Goal: Task Accomplishment & Management: Manage account settings

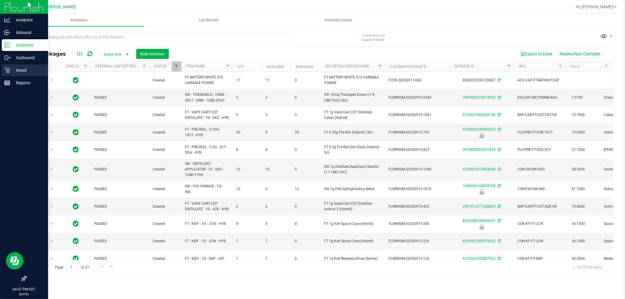
click at [24, 68] on p "Retail" at bounding box center [27, 70] width 35 height 7
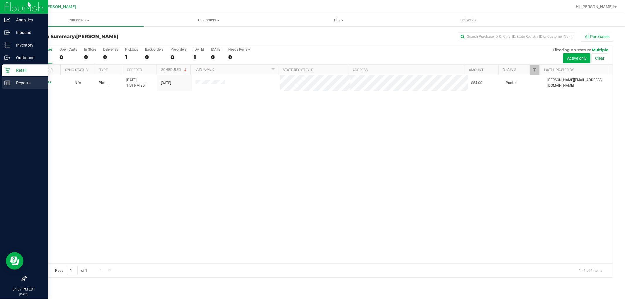
click at [12, 83] on p "Reports" at bounding box center [27, 82] width 35 height 7
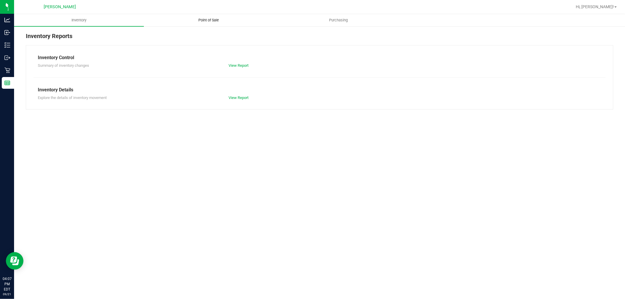
click at [223, 21] on span "Point of Sale" at bounding box center [209, 20] width 36 height 5
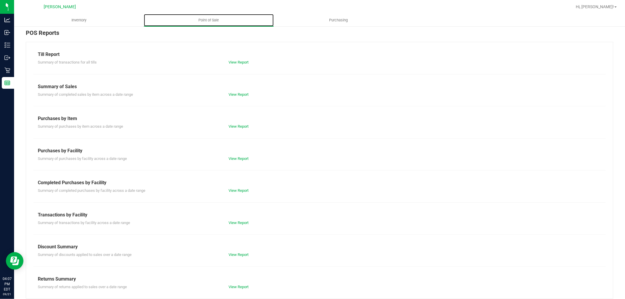
scroll to position [9, 0]
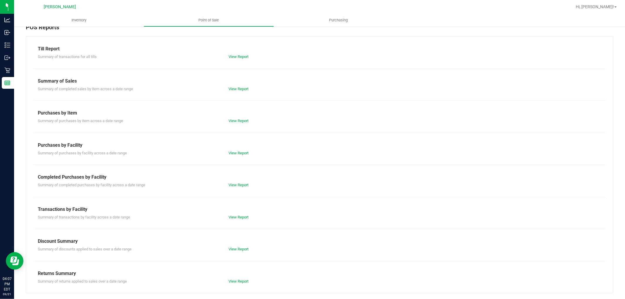
click at [231, 181] on div "Summary of completed purchases by facility across a date range View Report" at bounding box center [319, 184] width 572 height 7
click at [231, 184] on link "View Report" at bounding box center [238, 185] width 20 height 4
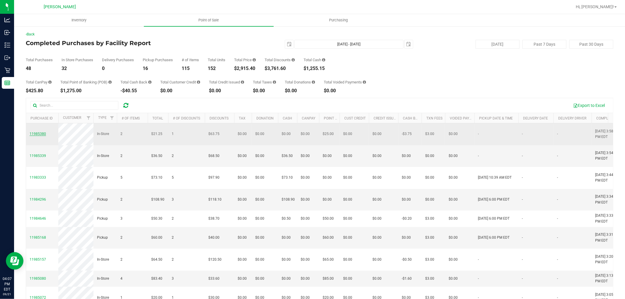
click at [41, 136] on span "11985380" at bounding box center [38, 134] width 16 height 4
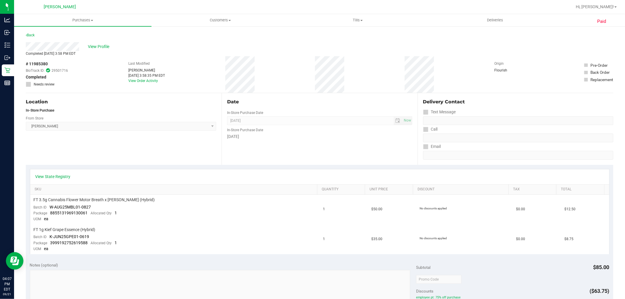
click at [42, 63] on span "# 11985380" at bounding box center [37, 64] width 22 height 6
copy span "11985380"
click at [105, 45] on span "View Profile" at bounding box center [99, 47] width 23 height 6
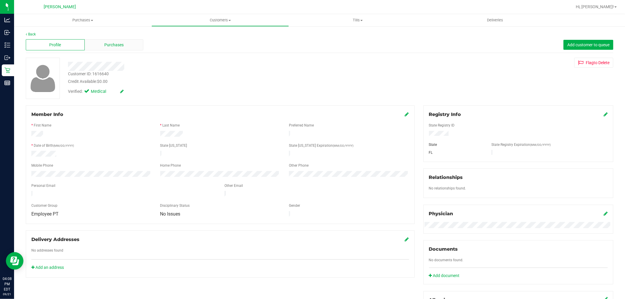
click at [106, 45] on span "Purchases" at bounding box center [113, 45] width 19 height 6
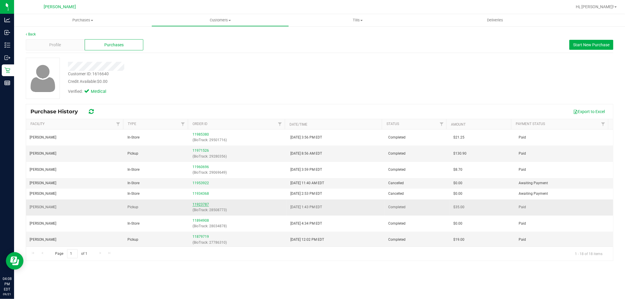
click at [205, 203] on link "11923787" at bounding box center [200, 204] width 16 height 4
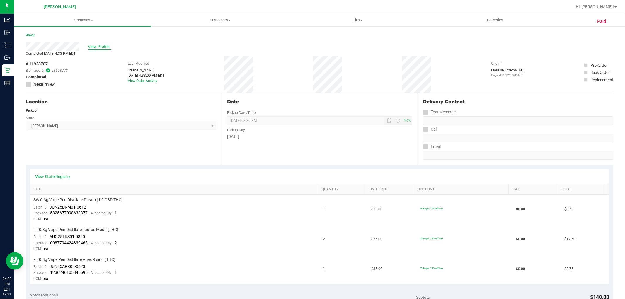
click at [92, 45] on span "View Profile" at bounding box center [99, 47] width 23 height 6
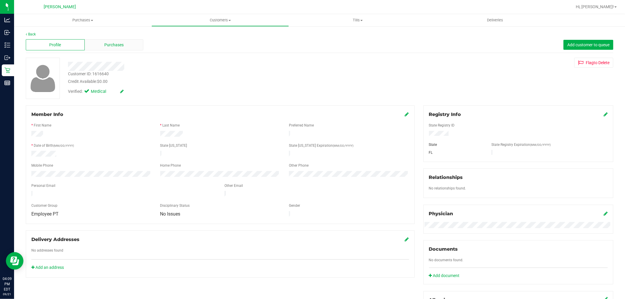
click at [107, 45] on span "Purchases" at bounding box center [113, 45] width 19 height 6
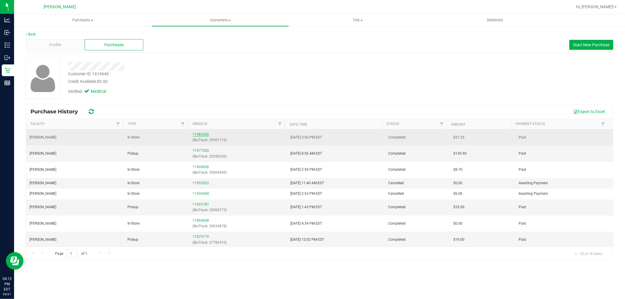
click at [206, 133] on link "11985380" at bounding box center [200, 134] width 16 height 4
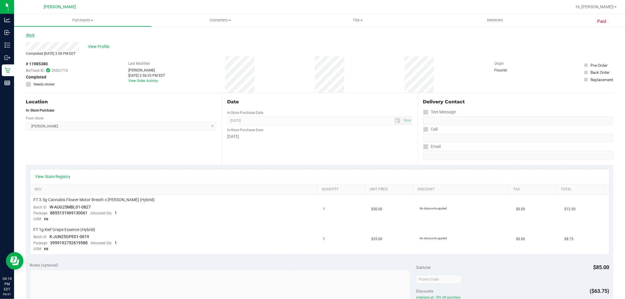
click at [30, 36] on link "Back" at bounding box center [30, 35] width 9 height 4
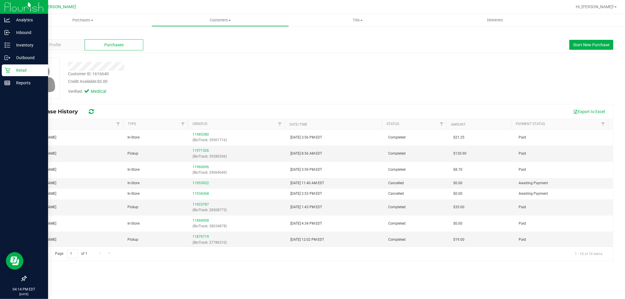
click at [18, 68] on p "Retail" at bounding box center [27, 70] width 35 height 7
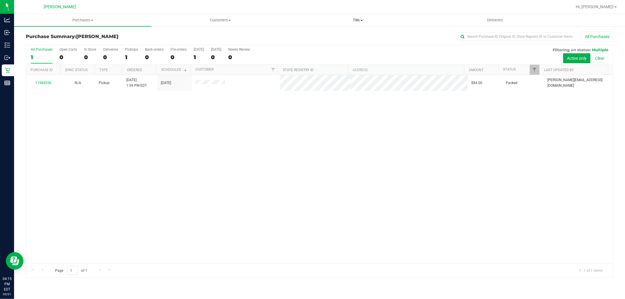
click at [362, 21] on span at bounding box center [361, 20] width 2 height 1
click at [327, 32] on li "Manage tills" at bounding box center [357, 35] width 137 height 7
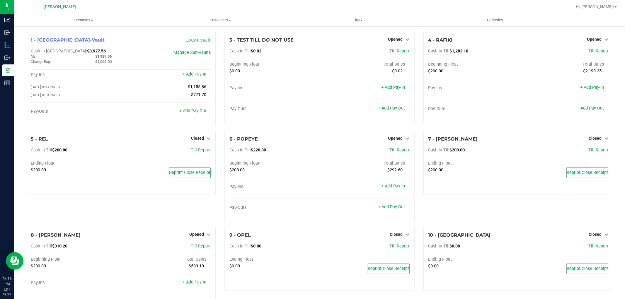
click at [347, 126] on div "3 - TEST TILL DO NOT USE Opened Close Till Cash In Till $0.02 Till Report Begin…" at bounding box center [319, 81] width 199 height 99
click at [487, 129] on div "4 - RAFIKI Opened Close Till Cash In Till $1,282.10 Till Report Beginning Float…" at bounding box center [518, 81] width 199 height 99
click at [469, 128] on div "4 - RAFIKI Opened Close Till Cash In Till $1,282.10 Till Report Beginning Float…" at bounding box center [518, 81] width 199 height 99
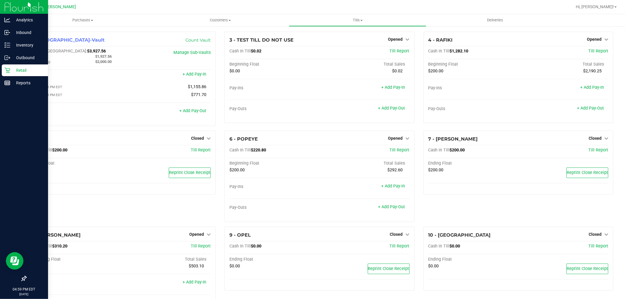
click at [22, 69] on p "Retail" at bounding box center [27, 70] width 35 height 7
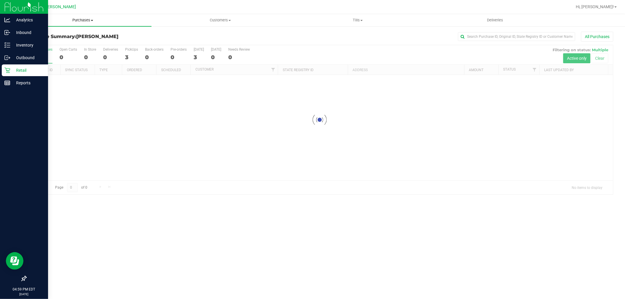
click at [76, 21] on span "Purchases" at bounding box center [82, 20] width 137 height 5
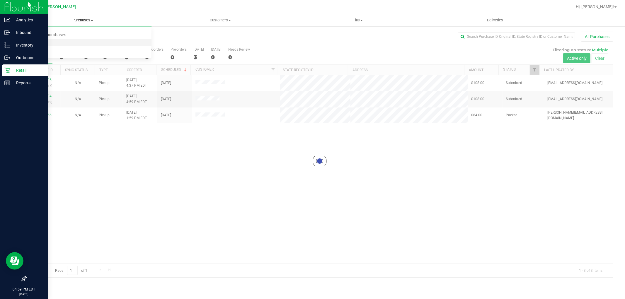
click at [67, 43] on li "Fulfillment" at bounding box center [82, 42] width 137 height 7
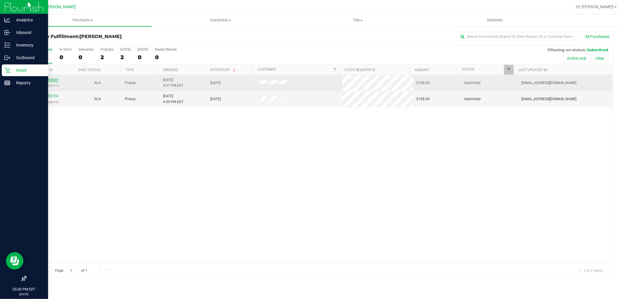
click at [48, 79] on link "11985605" at bounding box center [50, 80] width 16 height 4
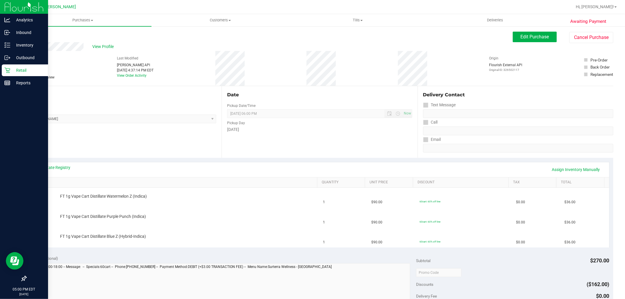
click at [33, 34] on link "Back" at bounding box center [30, 35] width 9 height 4
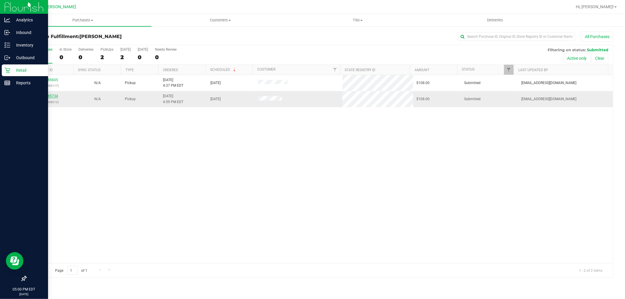
click at [52, 95] on link "11985734" at bounding box center [50, 96] width 16 height 4
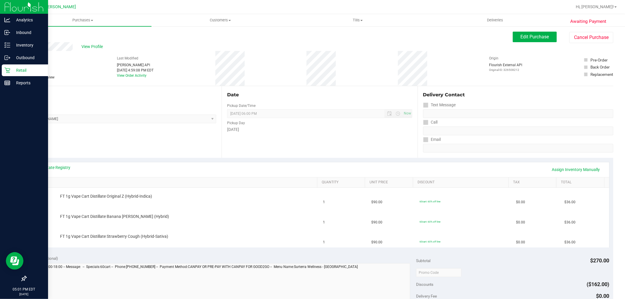
click at [132, 135] on div "Location Pickup Store Oviedo WC Select Store Bonita Springs WC Boynton Beach WC…" at bounding box center [124, 122] width 196 height 72
click at [47, 165] on link "View State Registry" at bounding box center [52, 168] width 35 height 6
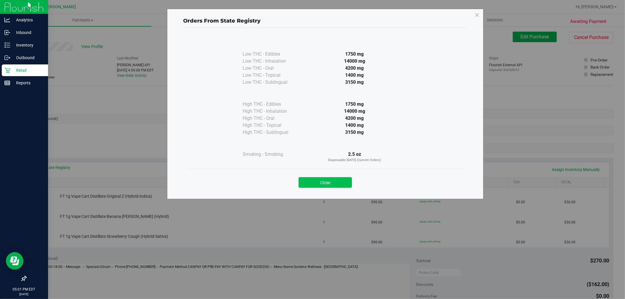
click at [322, 179] on button "Close" at bounding box center [324, 182] width 53 height 11
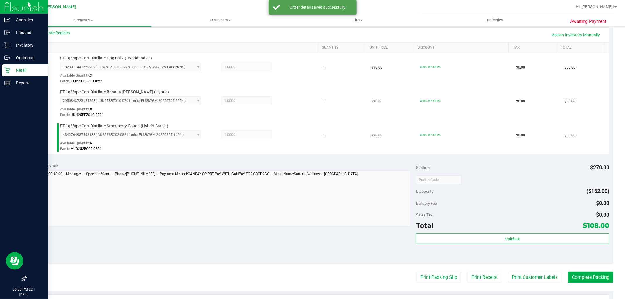
scroll to position [195, 0]
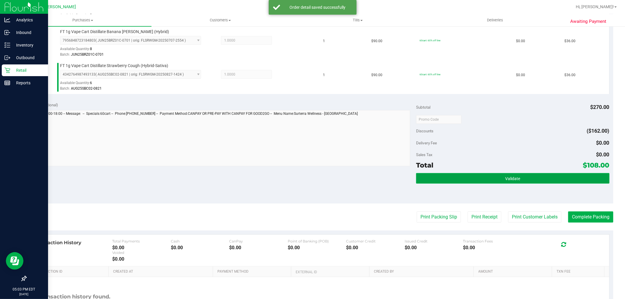
click at [513, 174] on button "Validate" at bounding box center [512, 178] width 193 height 11
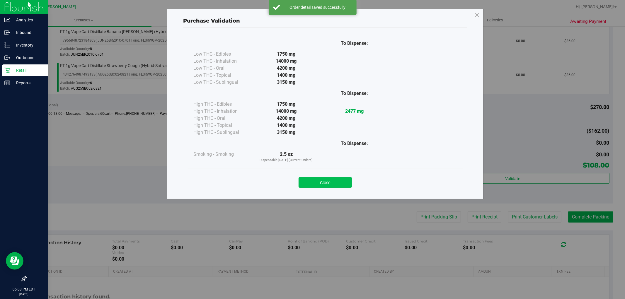
click at [340, 184] on button "Close" at bounding box center [324, 182] width 53 height 11
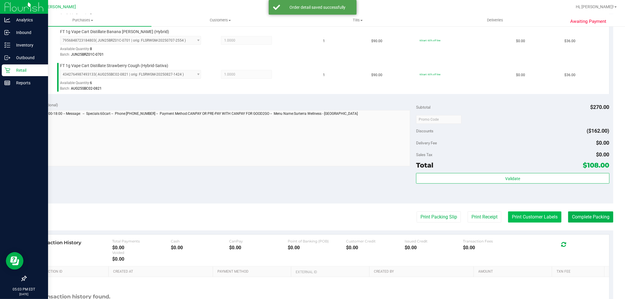
click at [511, 221] on button "Print Customer Labels" at bounding box center [534, 216] width 53 height 11
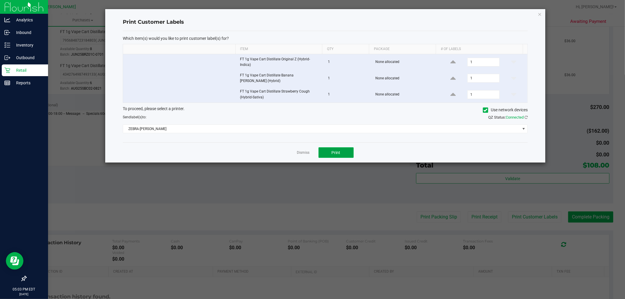
click at [344, 149] on button "Print" at bounding box center [335, 152] width 35 height 11
click at [303, 150] on link "Dismiss" at bounding box center [303, 152] width 13 height 5
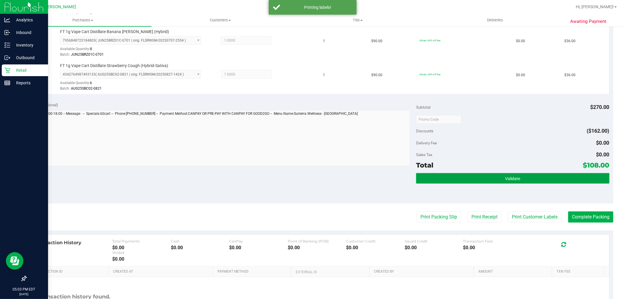
click at [444, 176] on button "Validate" at bounding box center [512, 178] width 193 height 11
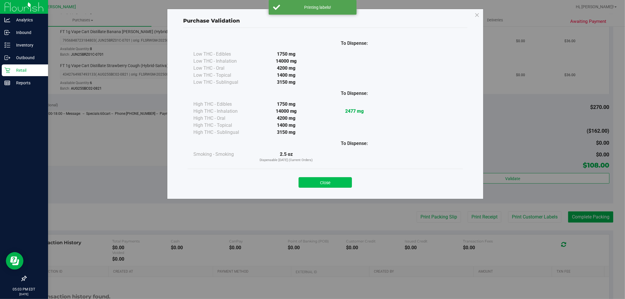
click at [333, 184] on button "Close" at bounding box center [324, 182] width 53 height 11
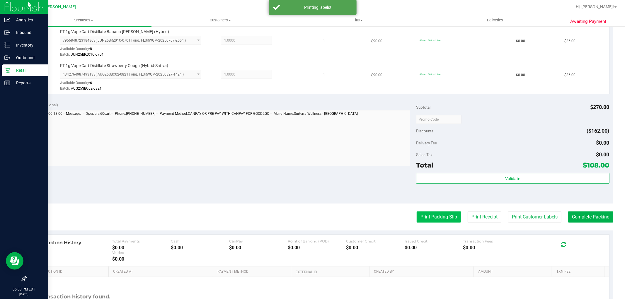
click at [418, 217] on button "Print Packing Slip" at bounding box center [438, 216] width 44 height 11
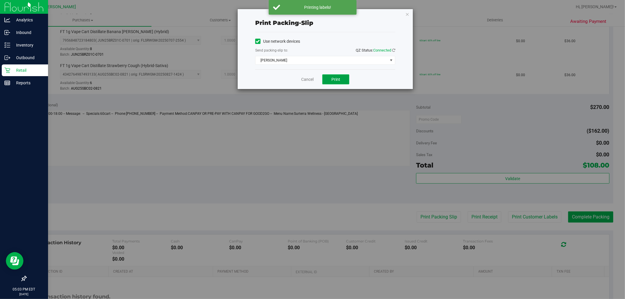
click at [333, 80] on span "Print" at bounding box center [335, 79] width 9 height 5
click at [302, 79] on link "Cancel" at bounding box center [307, 79] width 12 height 6
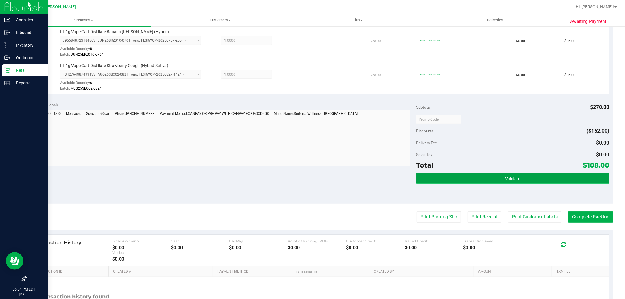
click at [516, 176] on button "Validate" at bounding box center [512, 178] width 193 height 11
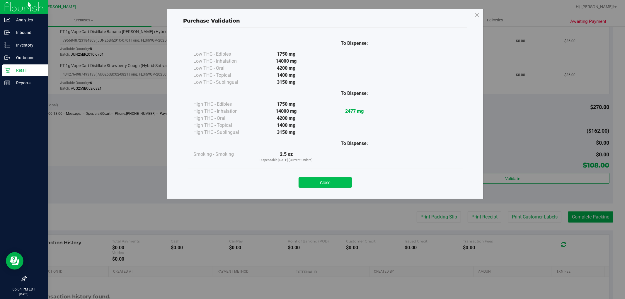
click at [315, 182] on button "Close" at bounding box center [324, 182] width 53 height 11
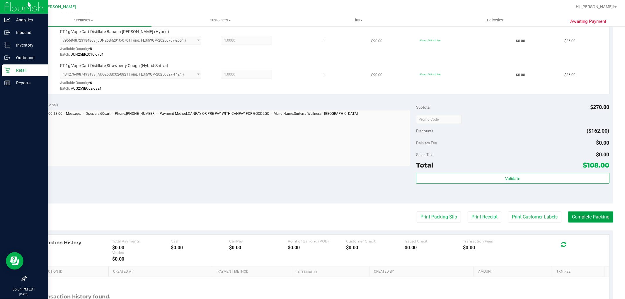
click at [594, 219] on button "Complete Packing" at bounding box center [590, 216] width 45 height 11
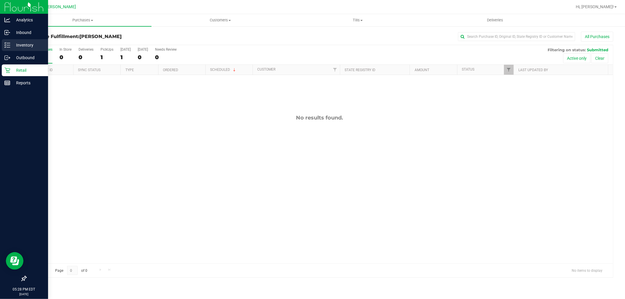
click at [15, 47] on p "Inventory" at bounding box center [27, 45] width 35 height 7
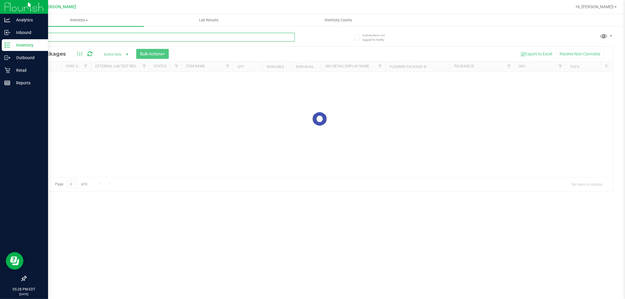
click at [69, 33] on input "text" at bounding box center [160, 37] width 269 height 9
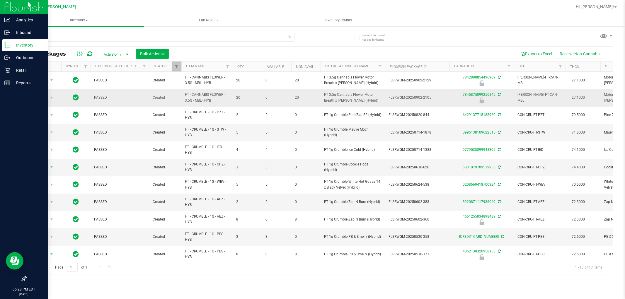
click at [199, 97] on span "FT - CANNABIS FLOWER - 3.5G - MBL - HYB" at bounding box center [207, 97] width 44 height 11
copy tr "FT - CANNABIS FLOWER - 3.5G - MBL - HYB"
click at [123, 40] on input "mbl" at bounding box center [160, 37] width 269 height 9
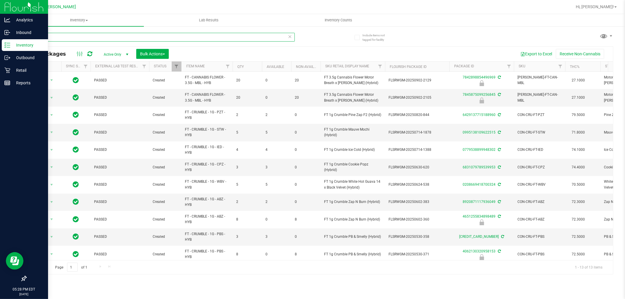
click at [123, 40] on input "mbl" at bounding box center [160, 37] width 269 height 9
paste input "FT - CANNABIS FLOWER - 3.5G - MBL - HYB"
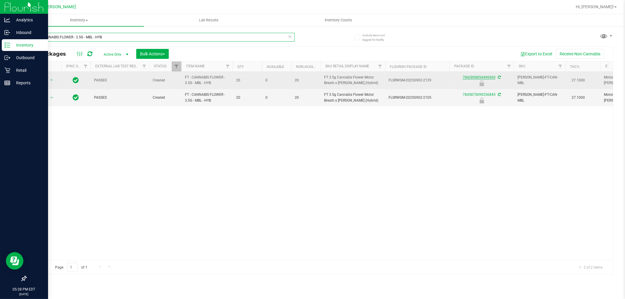
type input "FT - CANNABIS FLOWER - 3.5G - MBL - HYB"
click at [495, 78] on link "7842898854496969" at bounding box center [478, 77] width 33 height 4
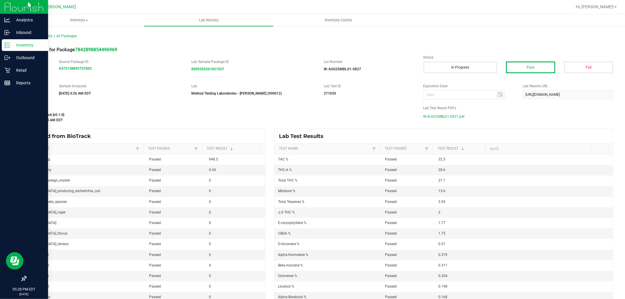
click at [450, 117] on span "W-AUG25MBL01-0827.pdf" at bounding box center [443, 116] width 41 height 9
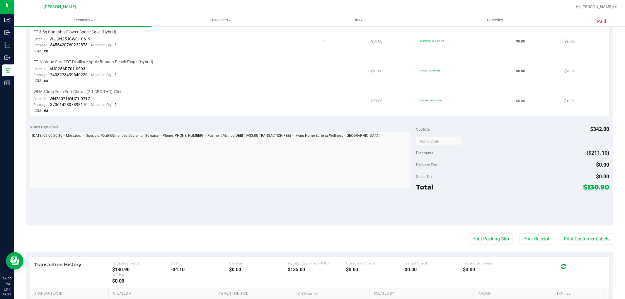
scroll to position [32, 0]
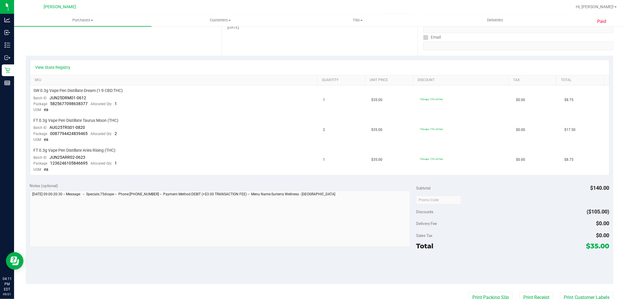
scroll to position [97, 0]
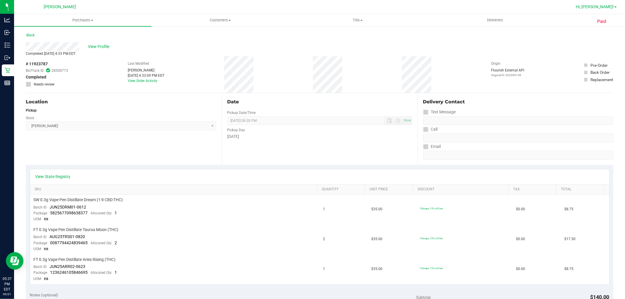
click at [598, 4] on span "Hi, [PERSON_NAME]!" at bounding box center [594, 6] width 38 height 5
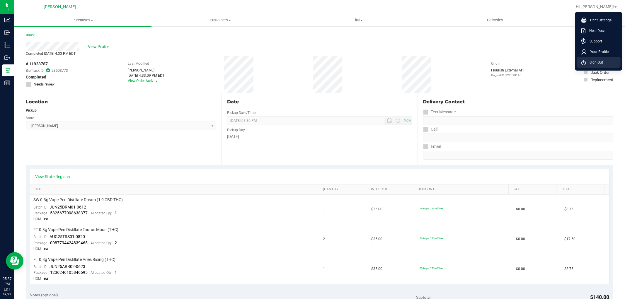
click at [601, 59] on span "Sign Out" at bounding box center [594, 62] width 17 height 6
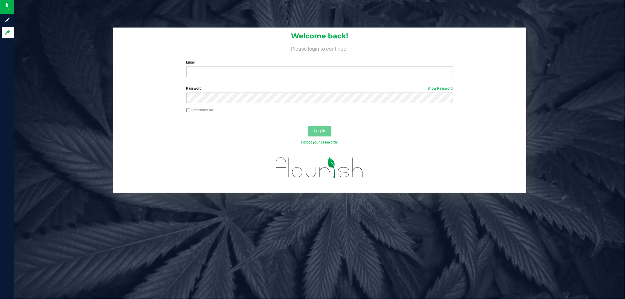
click at [399, 65] on label "Email" at bounding box center [319, 62] width 266 height 5
click at [399, 66] on input "Email" at bounding box center [319, 71] width 266 height 11
click at [400, 72] on input "Email" at bounding box center [319, 71] width 266 height 11
type input "hhernandez@liveparallel.com"
click at [308, 126] on button "Log In" at bounding box center [319, 131] width 23 height 11
